Goal: Find specific page/section: Find specific page/section

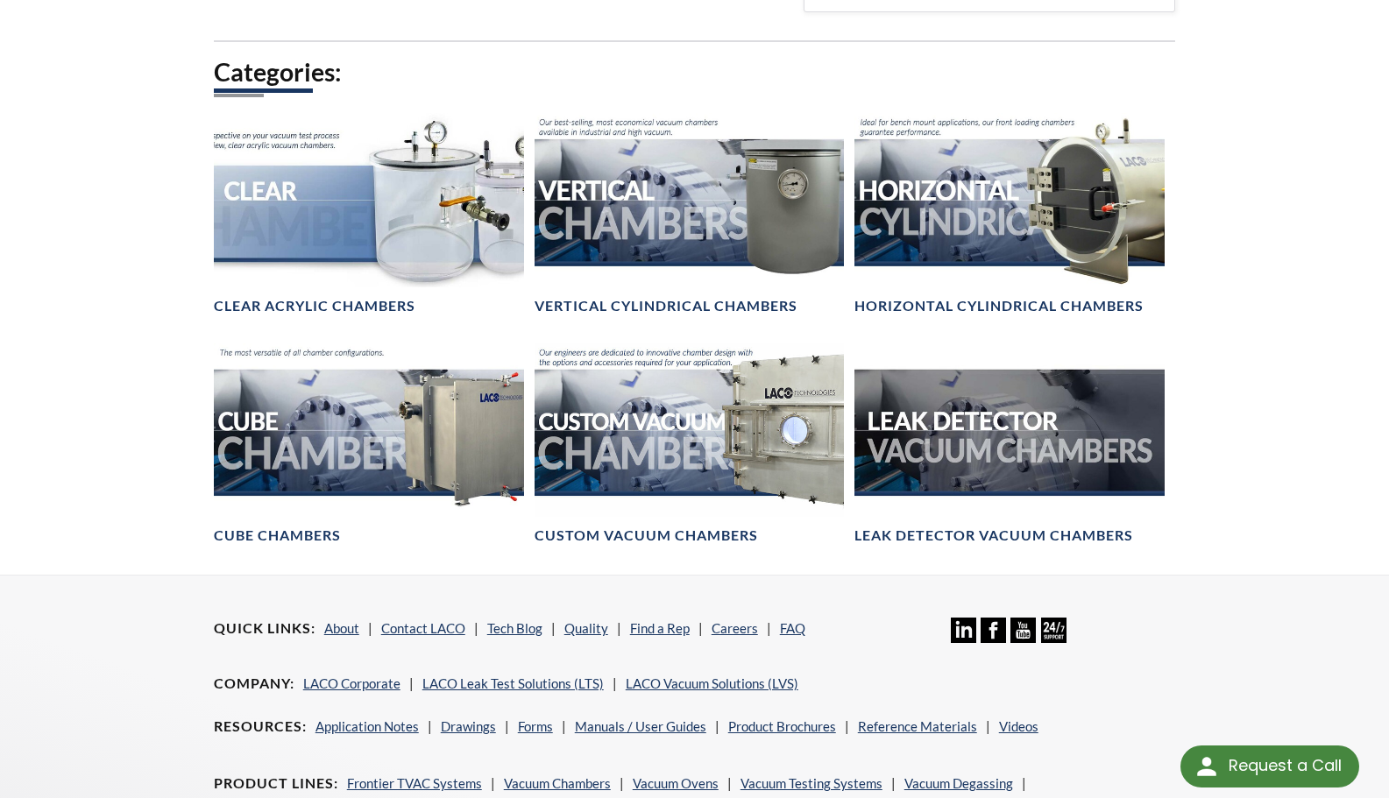
scroll to position [1073, 0]
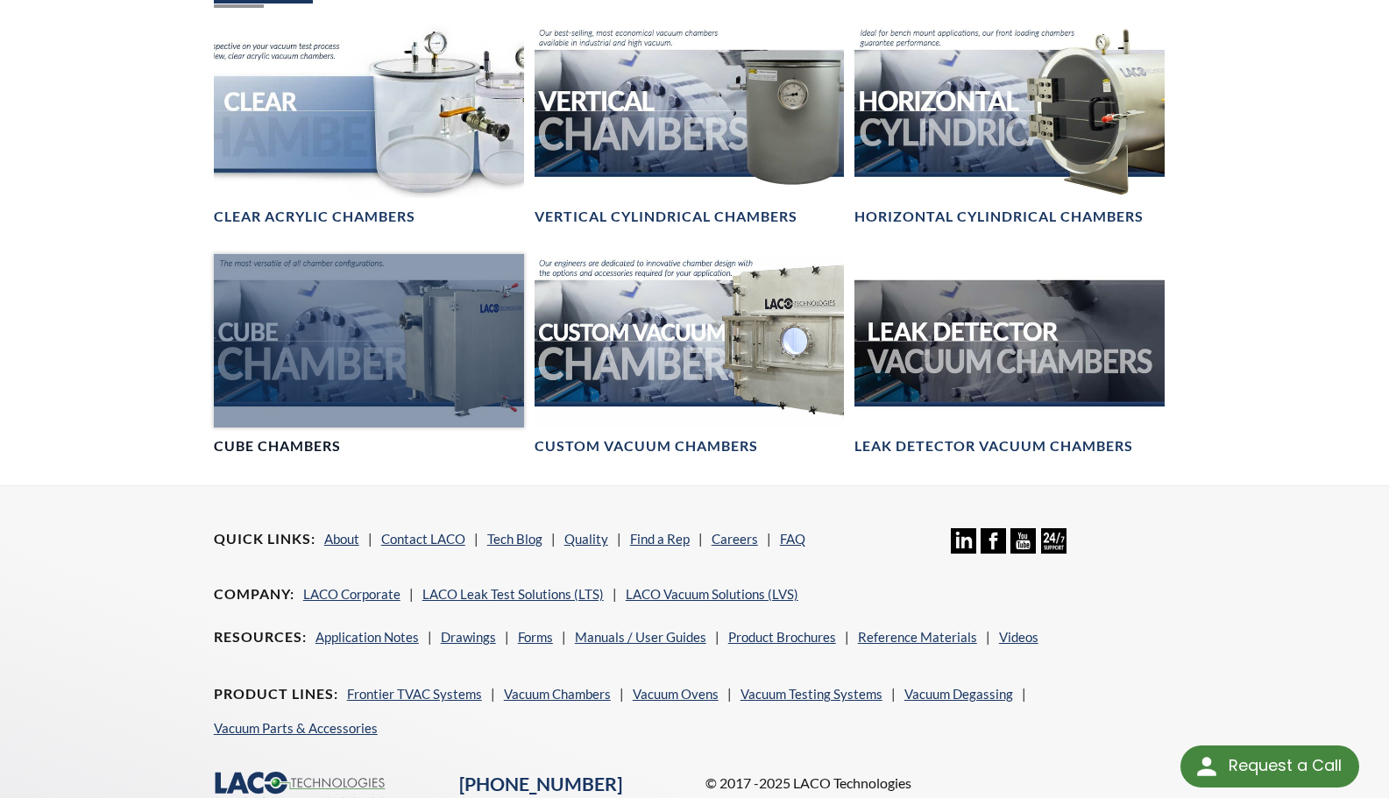
click at [337, 352] on div at bounding box center [369, 341] width 310 height 174
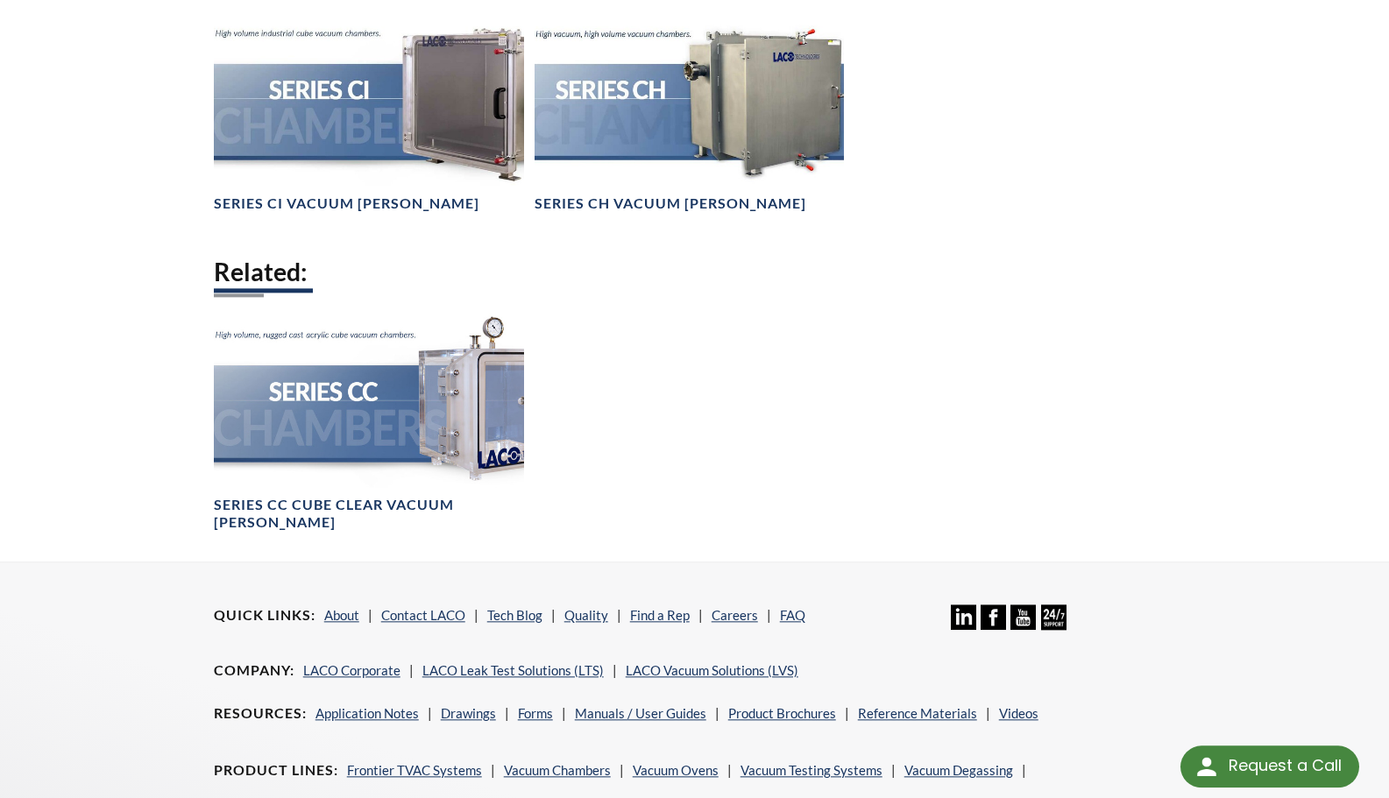
scroll to position [1430, 0]
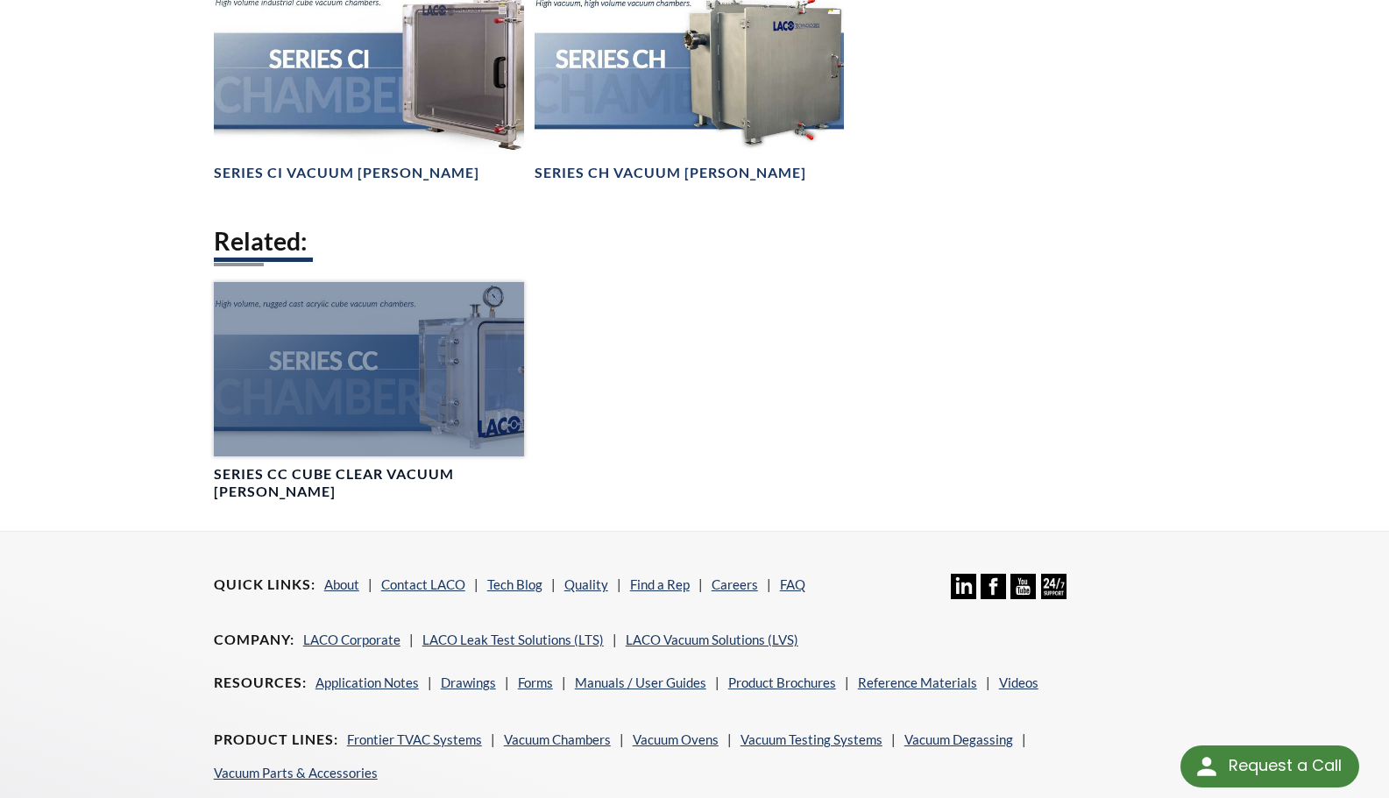
click at [323, 374] on div at bounding box center [369, 369] width 310 height 174
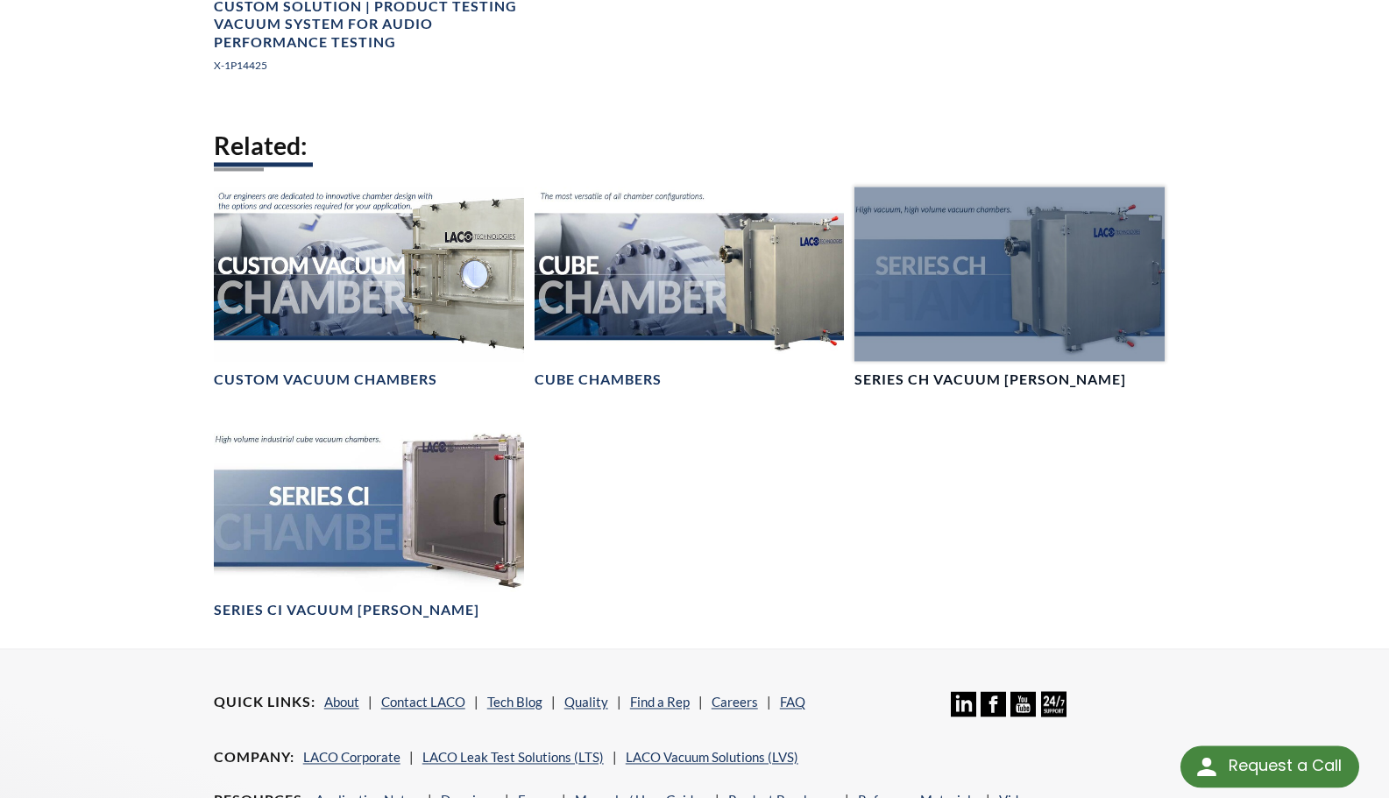
scroll to position [2503, 0]
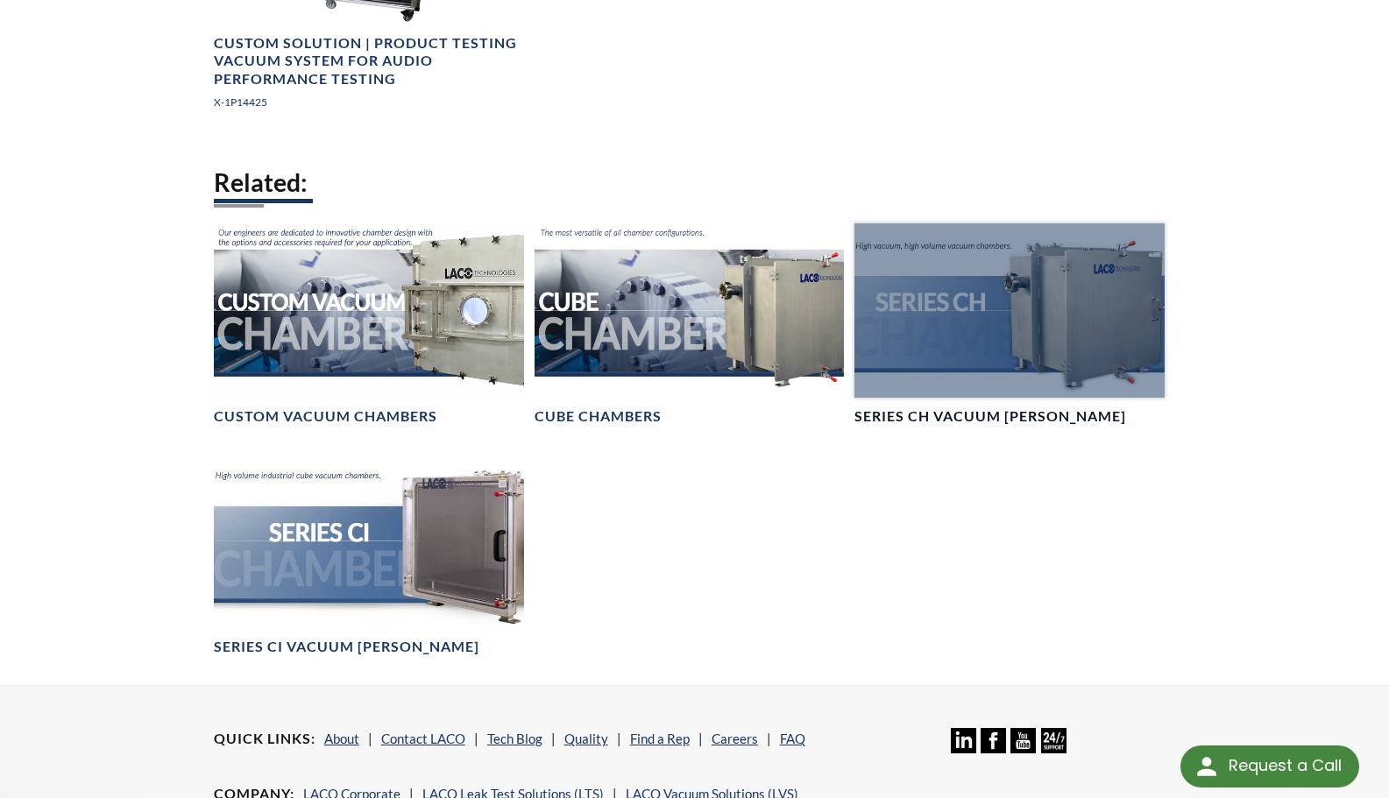
click at [979, 328] on div at bounding box center [1010, 311] width 310 height 174
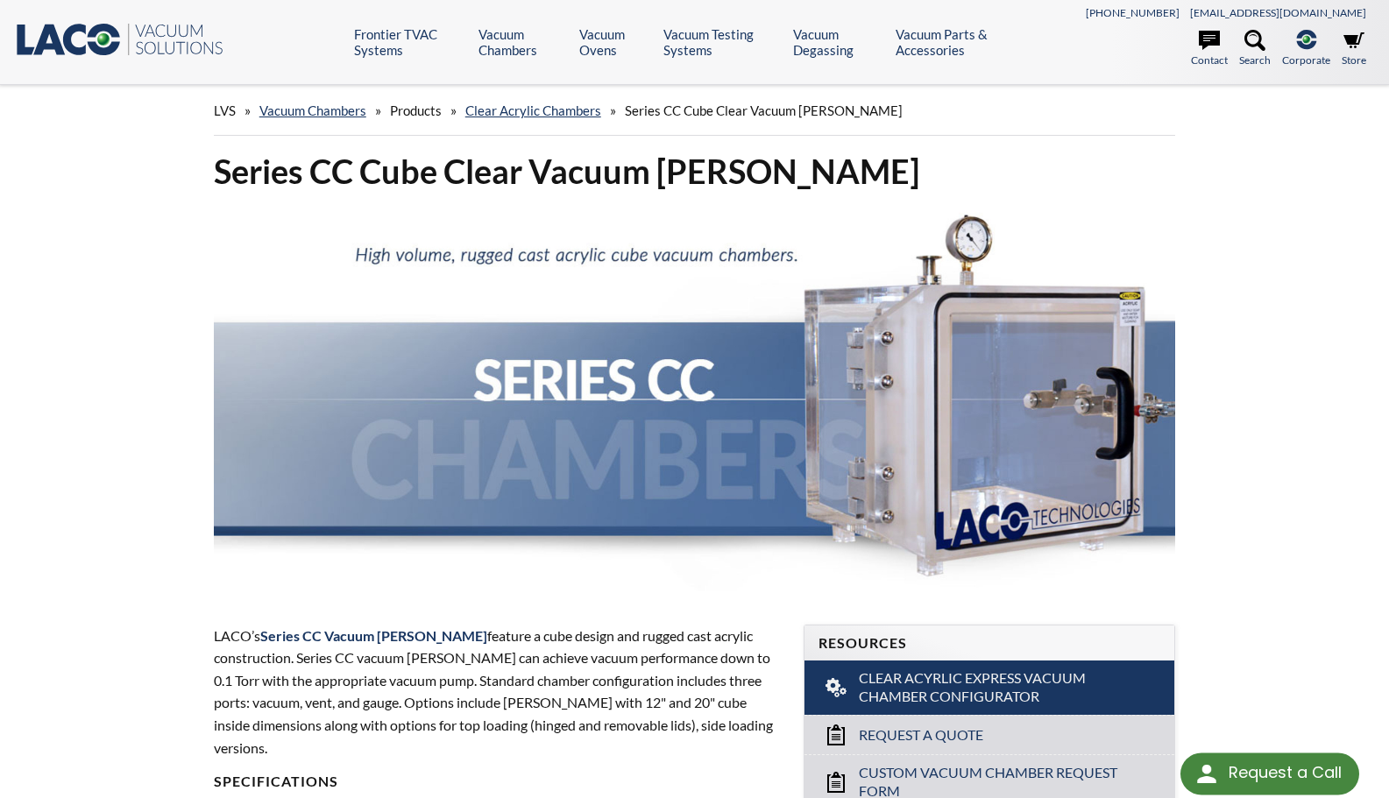
scroll to position [2503, 0]
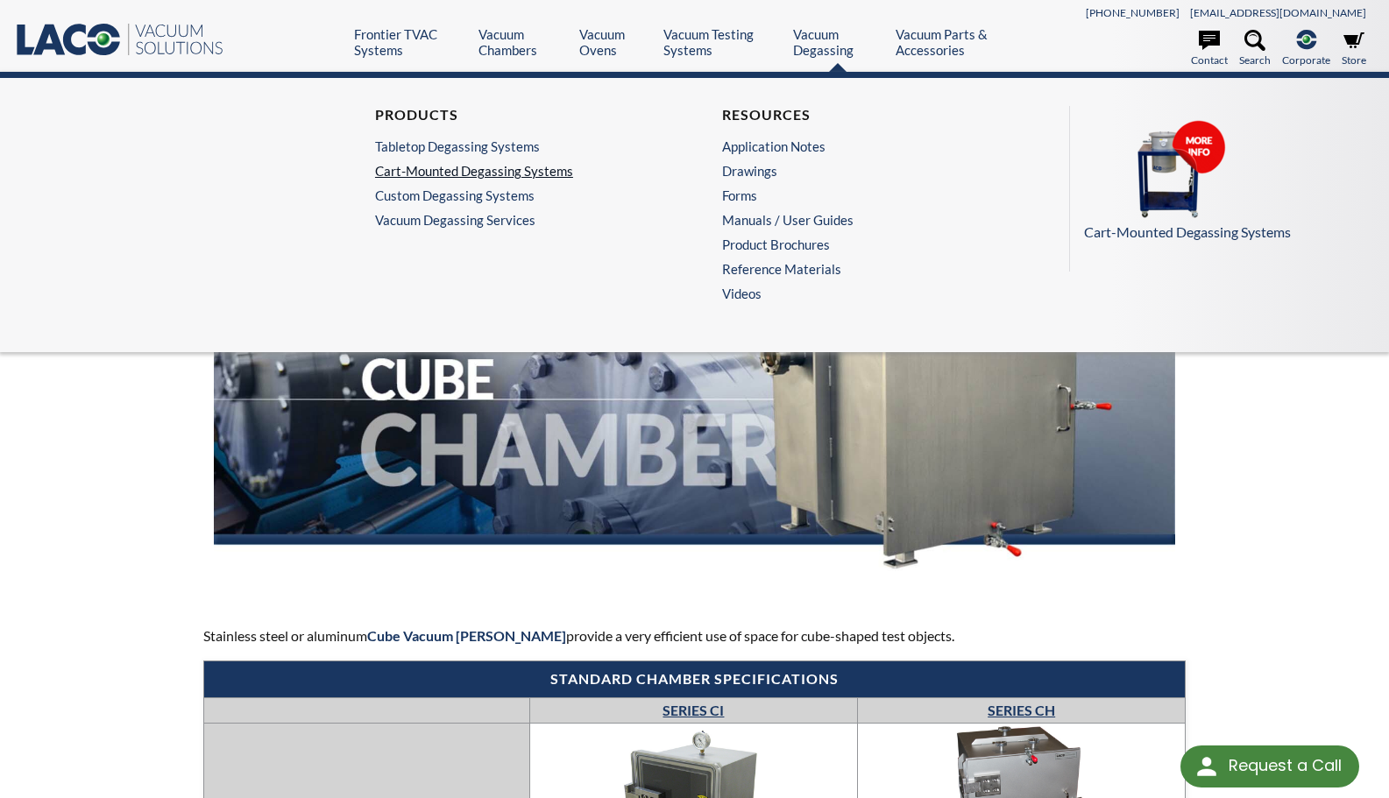
click at [460, 173] on link "Cart-Mounted Degassing Systems" at bounding box center [516, 171] width 283 height 16
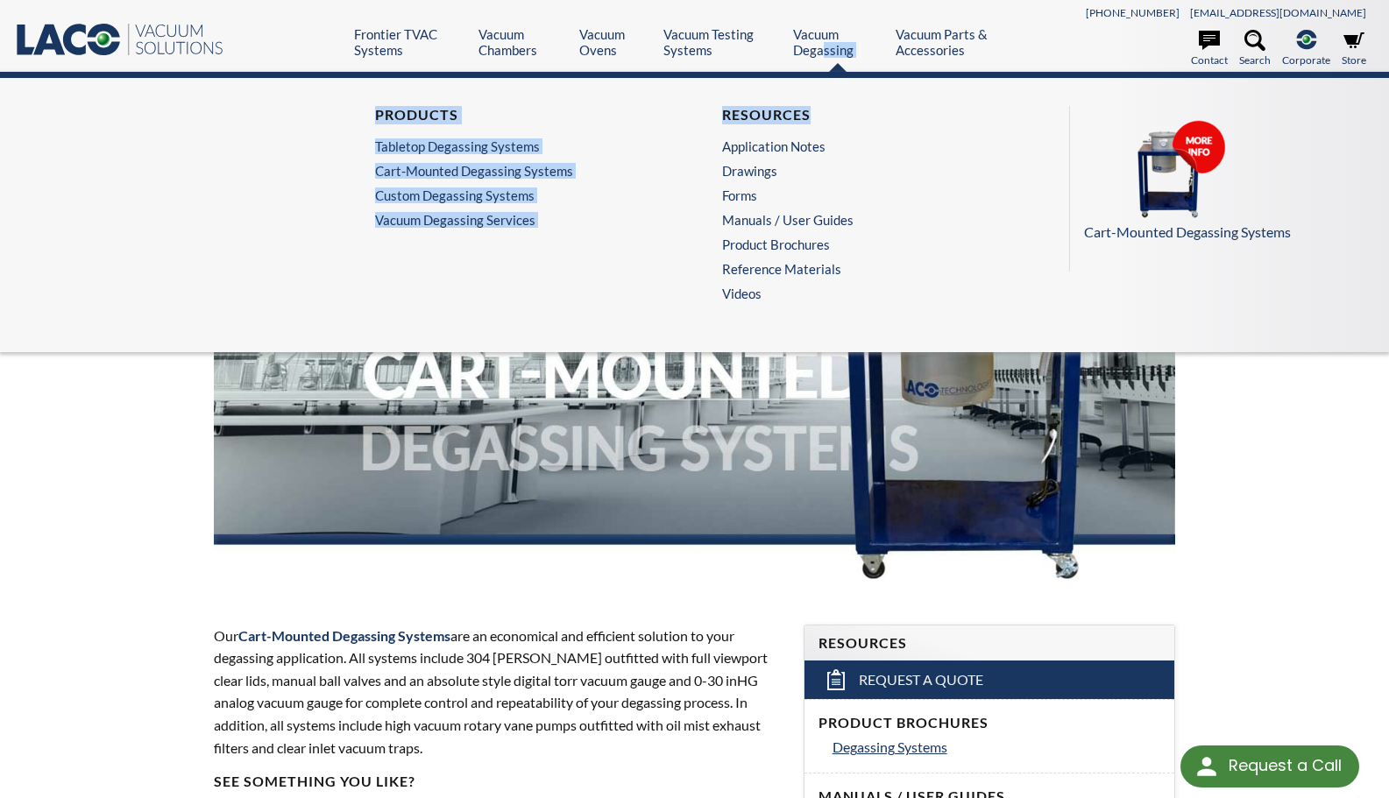
click at [827, 79] on header ".st0{fill:#193661;} .st1{fill:url(#SVGID_1_);} .st2{enable-background:new ;} .s…" at bounding box center [694, 42] width 1389 height 85
click at [832, 106] on h4 "Resources" at bounding box center [863, 115] width 283 height 18
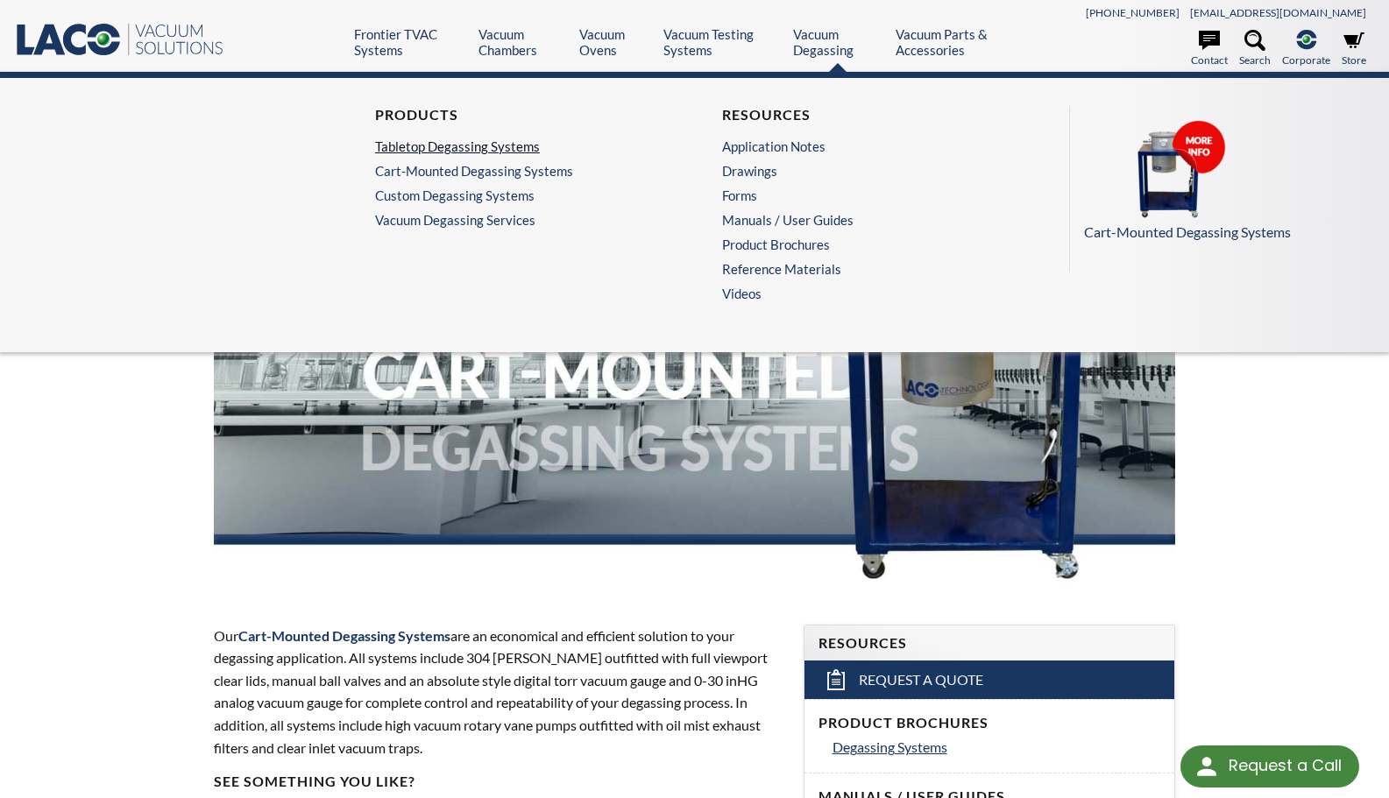
click at [452, 147] on link "Tabletop Degassing Systems" at bounding box center [516, 146] width 283 height 16
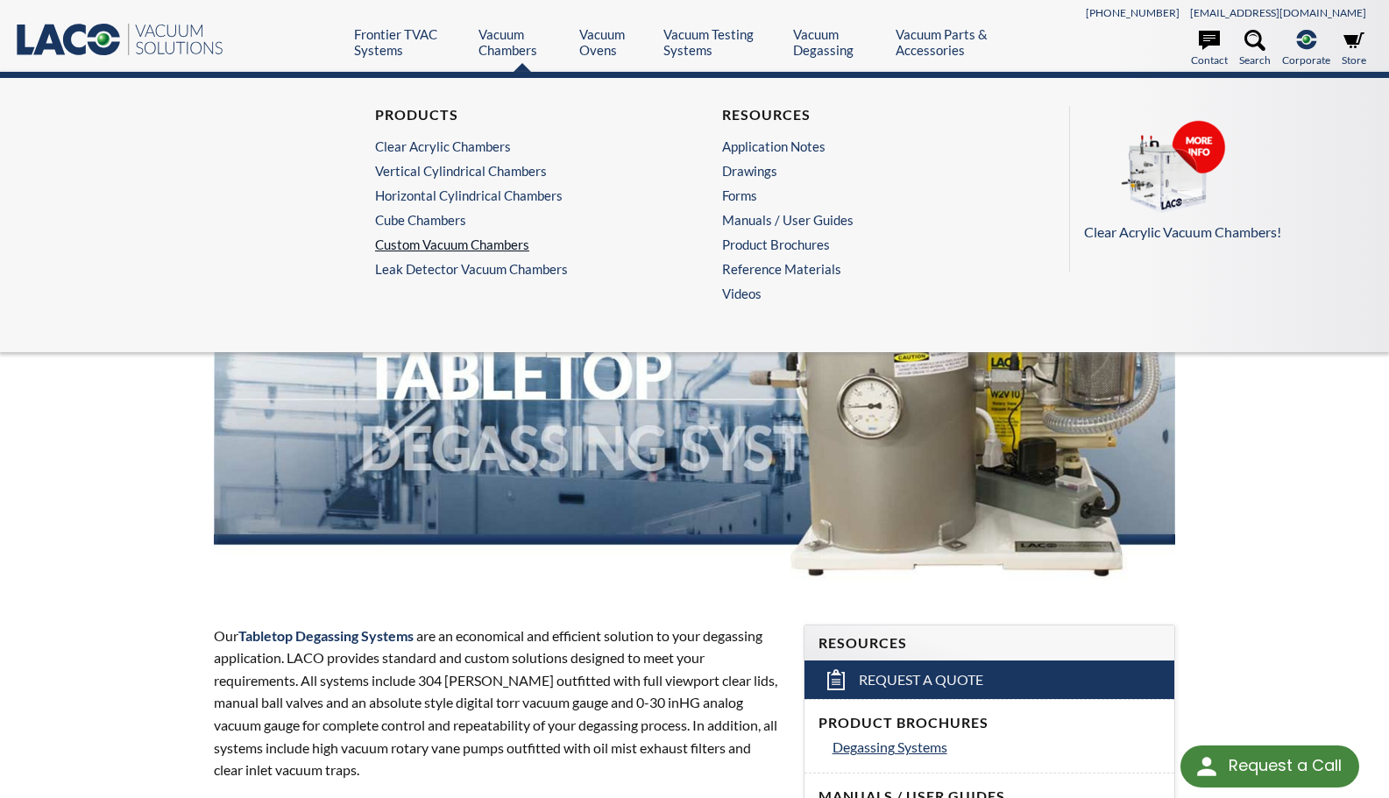
click at [459, 238] on link "Custom Vacuum Chambers" at bounding box center [516, 245] width 283 height 16
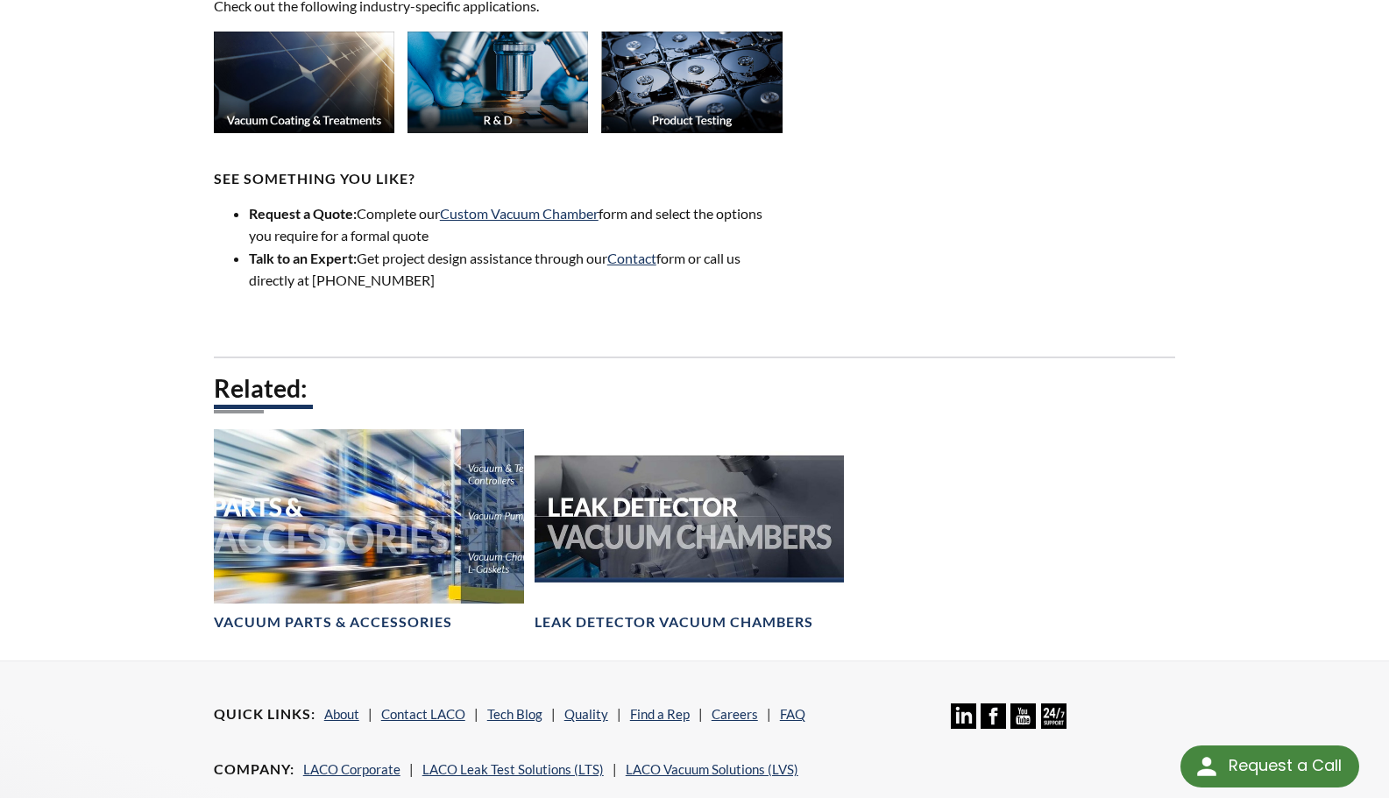
scroll to position [1967, 0]
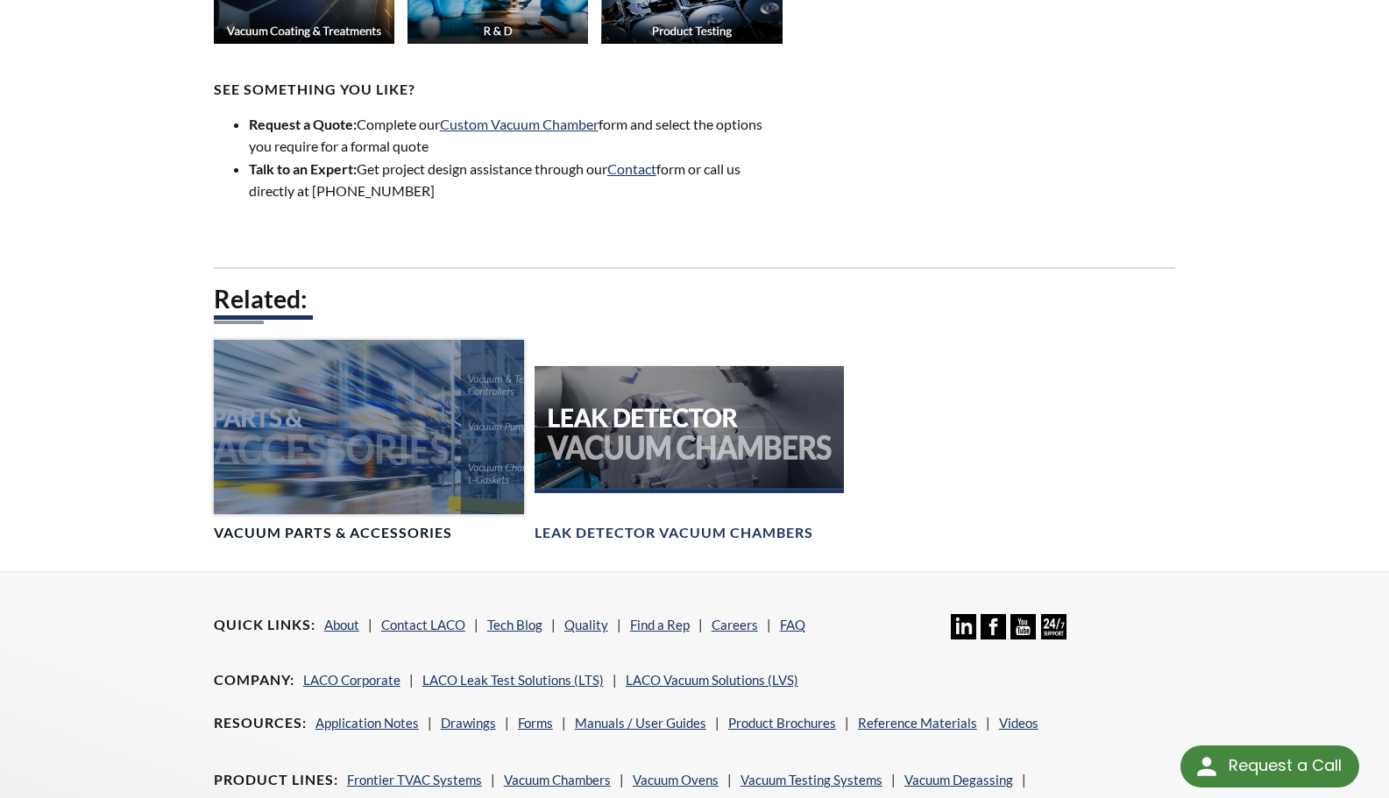
click at [376, 431] on div at bounding box center [369, 427] width 310 height 174
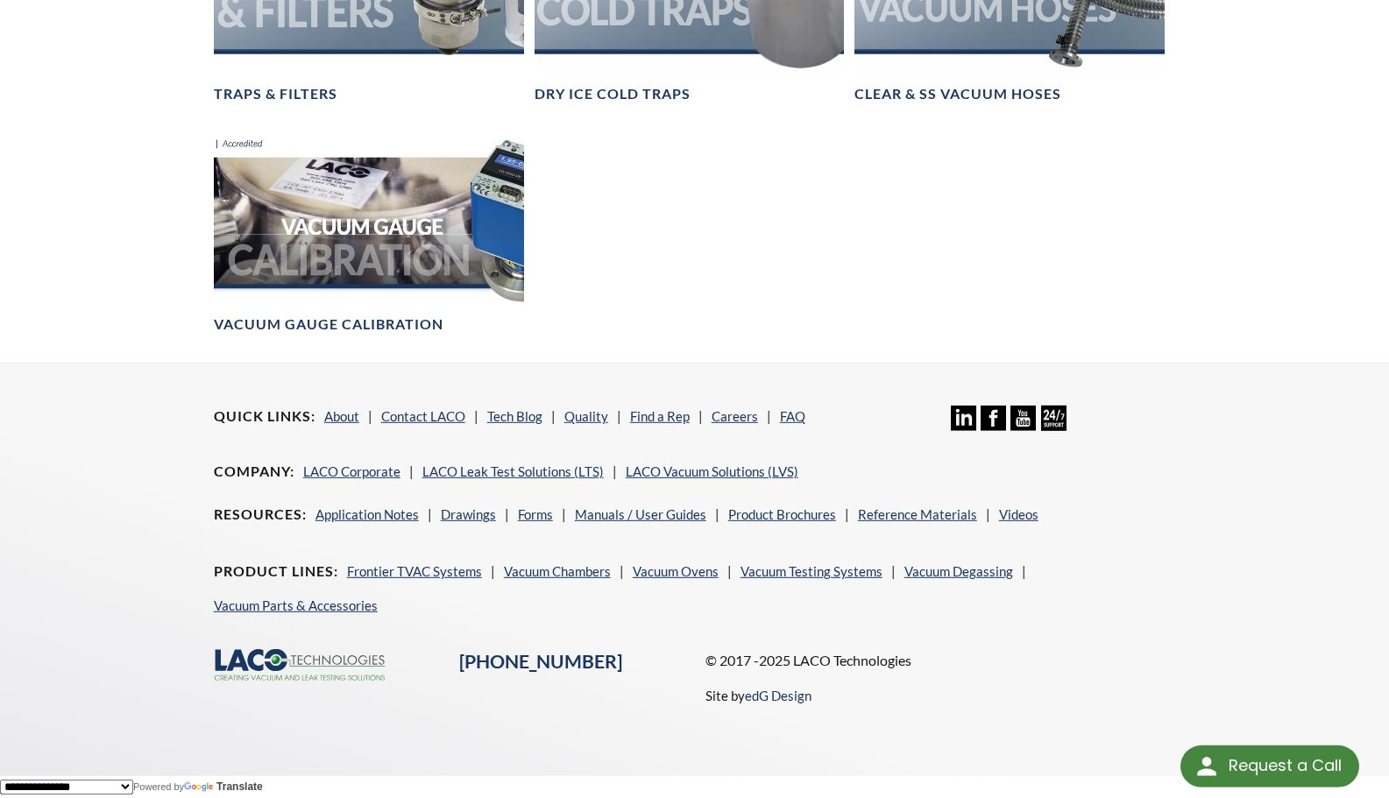
scroll to position [1633, 0]
click at [418, 413] on link "Contact LACO" at bounding box center [423, 416] width 84 height 16
